Goal: Obtain resource: Download file/media

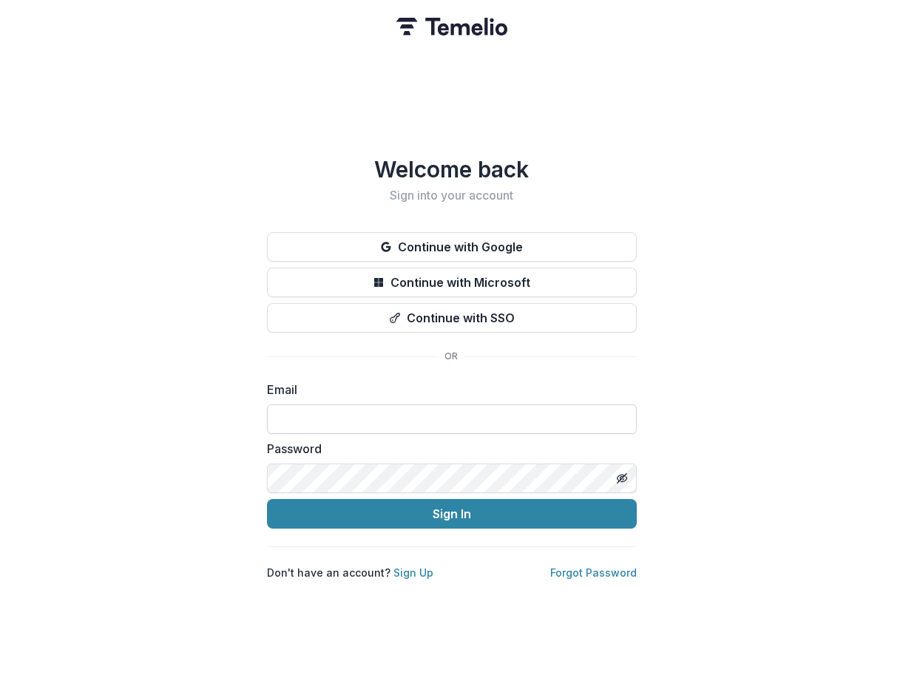
click at [407, 414] on input at bounding box center [452, 420] width 370 height 30
type input "**********"
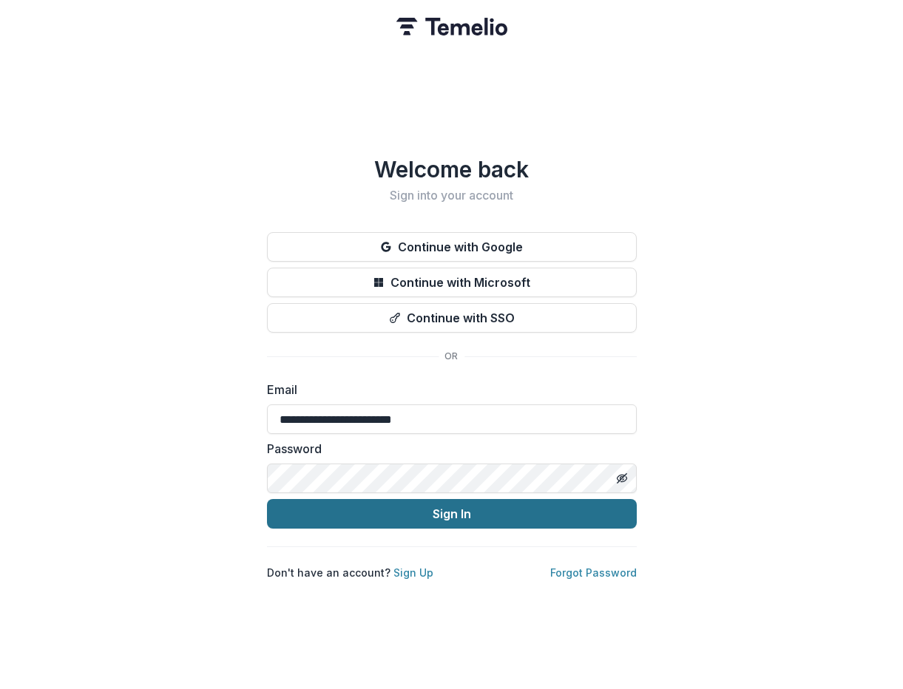
click at [389, 511] on button "Sign In" at bounding box center [452, 514] width 370 height 30
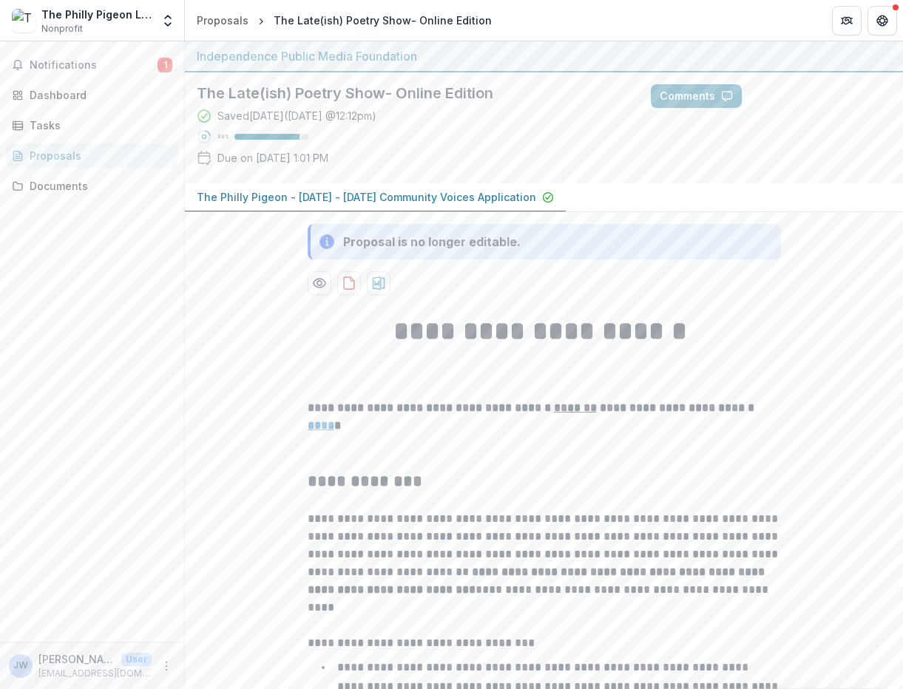
click at [260, 142] on div "88 %" at bounding box center [253, 136] width 112 height 15
click at [244, 194] on p "The Philly Pigeon - [DATE] - [DATE] Community Voices Application" at bounding box center [367, 197] width 340 height 16
click at [482, 195] on p "The Philly Pigeon - [DATE] - [DATE] Community Voices Application" at bounding box center [367, 197] width 340 height 16
click at [476, 201] on p "The Philly Pigeon - [DATE] - [DATE] Community Voices Application" at bounding box center [367, 197] width 340 height 16
click at [317, 285] on circle "Preview e4575a69-e7ee-4f2e-9d27-fb1819d9d52c-0.pdf" at bounding box center [319, 283] width 4 height 4
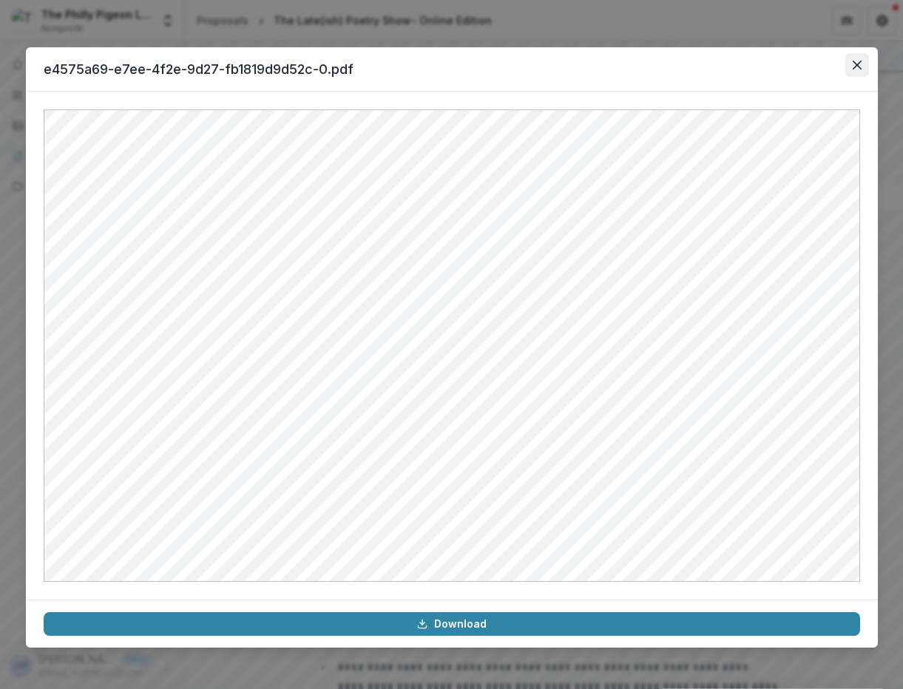
click at [860, 63] on icon "Close" at bounding box center [857, 65] width 9 height 9
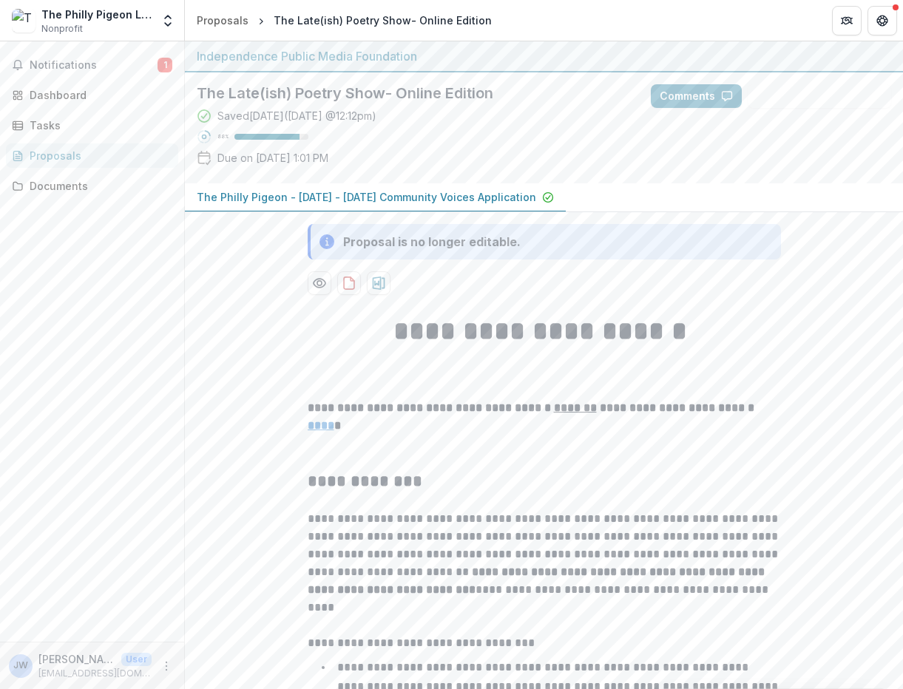
click at [393, 193] on p "The Philly Pigeon - [DATE] - [DATE] Community Voices Application" at bounding box center [367, 197] width 340 height 16
click at [393, 195] on p "The Philly Pigeon - [DATE] - [DATE] Community Voices Application" at bounding box center [367, 197] width 340 height 16
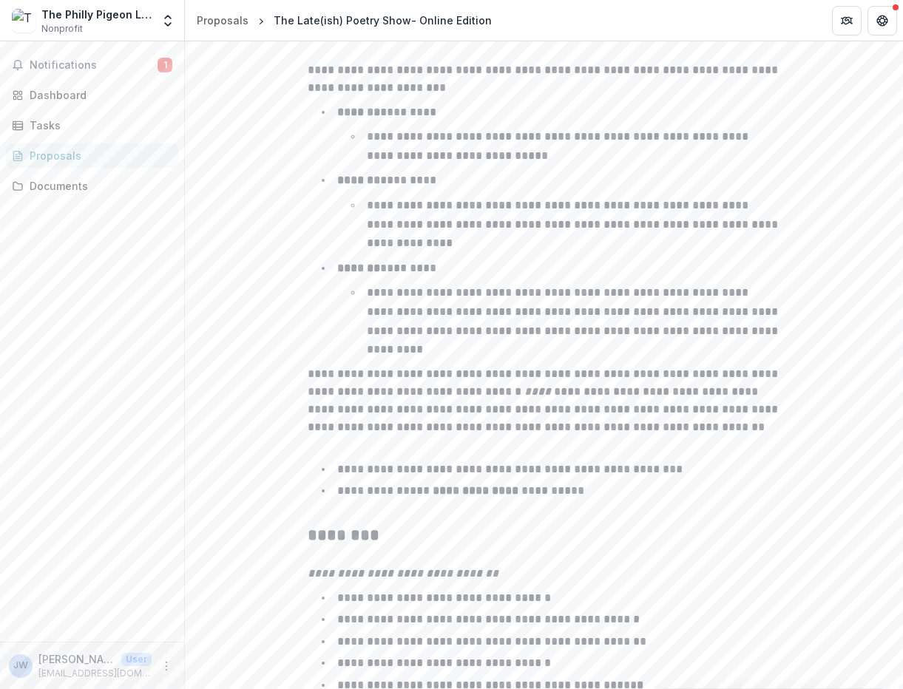
scroll to position [2315, 0]
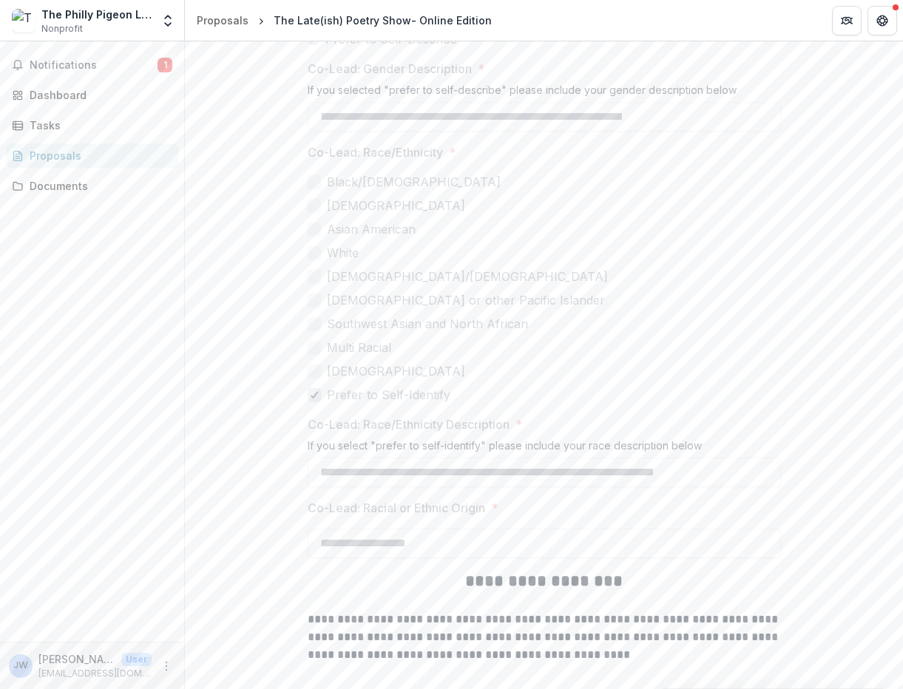
scroll to position [4625, 0]
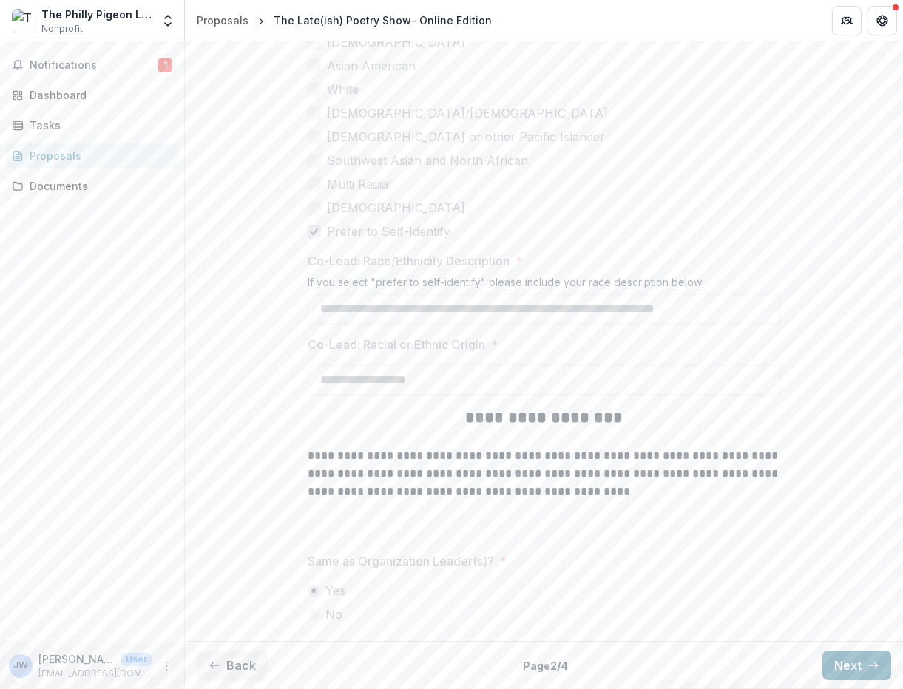
click at [859, 662] on button "Next" at bounding box center [857, 666] width 69 height 30
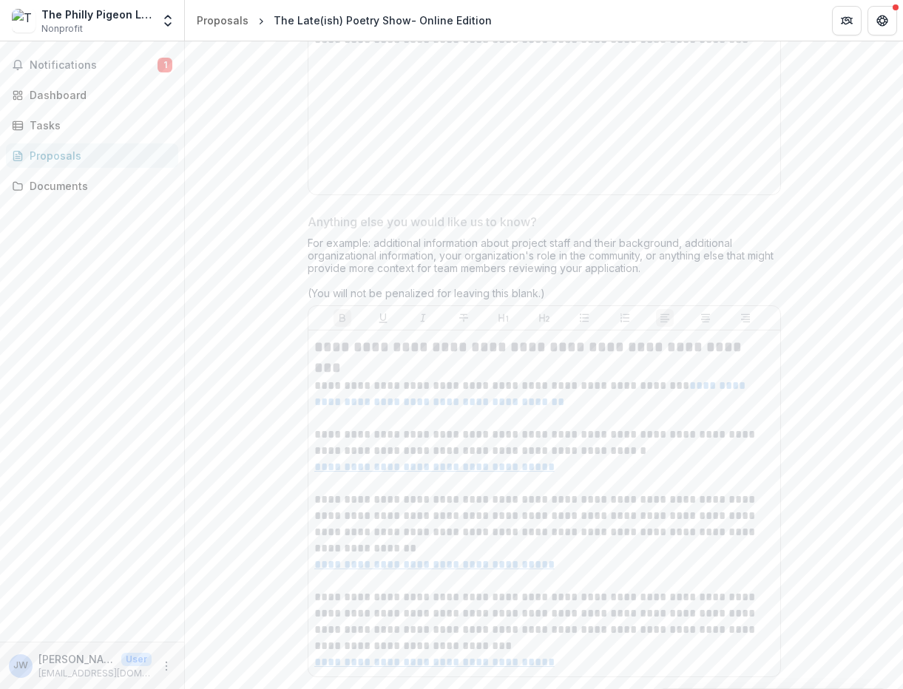
scroll to position [4336, 0]
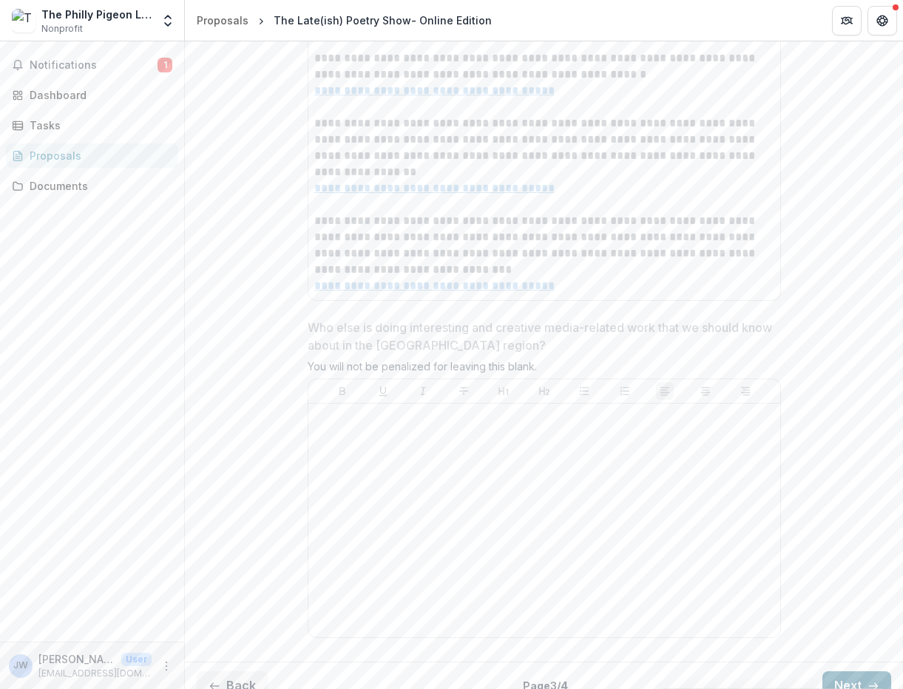
click at [838, 672] on button "Next" at bounding box center [857, 687] width 69 height 30
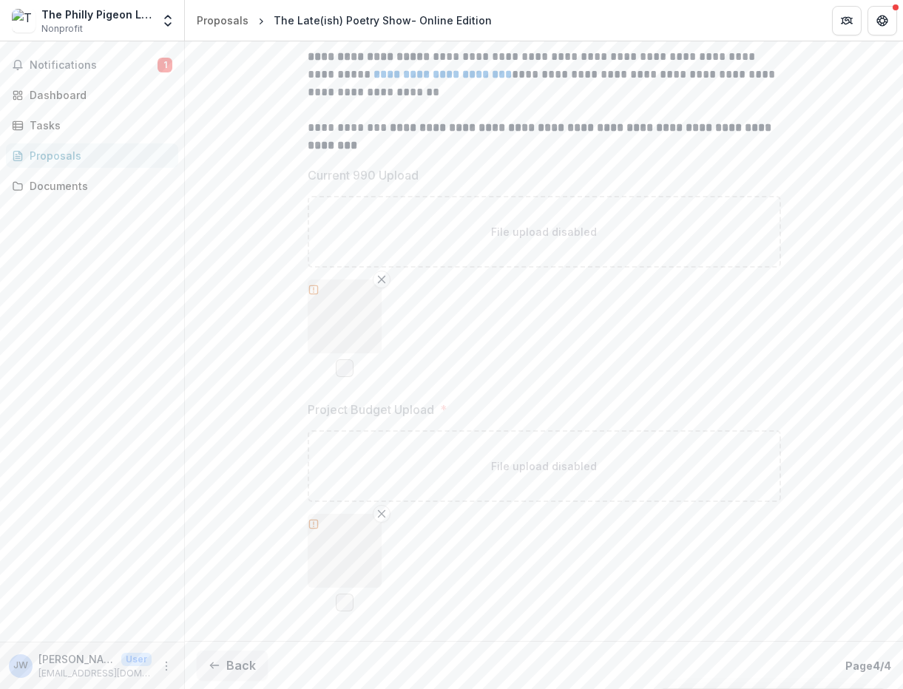
scroll to position [522, 0]
click at [343, 552] on icon "button" at bounding box center [345, 550] width 24 height 24
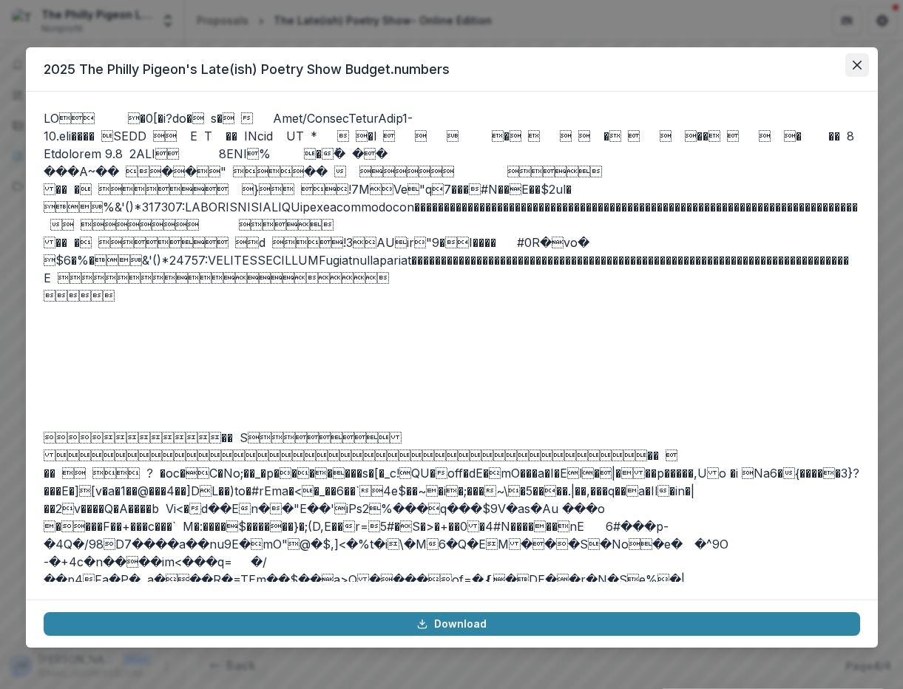
click at [848, 63] on button "Close" at bounding box center [858, 65] width 24 height 24
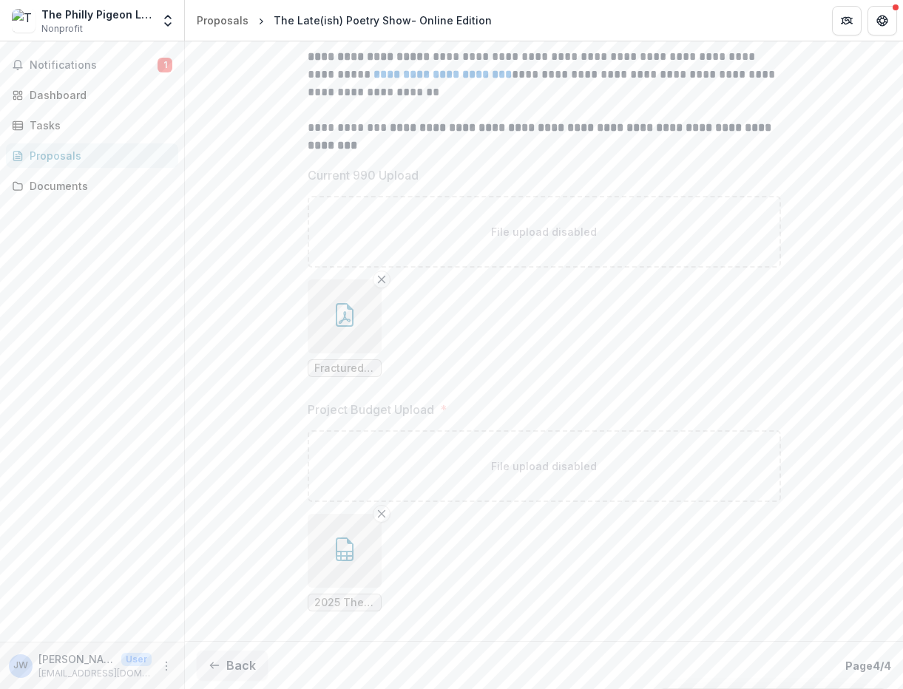
click at [344, 608] on span "2025 The Philly Pigeon's Late(ish) Poetry Show Budget.numbers" at bounding box center [344, 603] width 61 height 13
click at [349, 600] on span "2025 The Philly Pigeon's Late(ish) Poetry Show Budget.numbers" at bounding box center [344, 603] width 61 height 13
click at [360, 539] on button "button" at bounding box center [345, 551] width 74 height 74
click at [348, 607] on link "Download" at bounding box center [452, 612] width 782 height 23
